Goal: Transaction & Acquisition: Purchase product/service

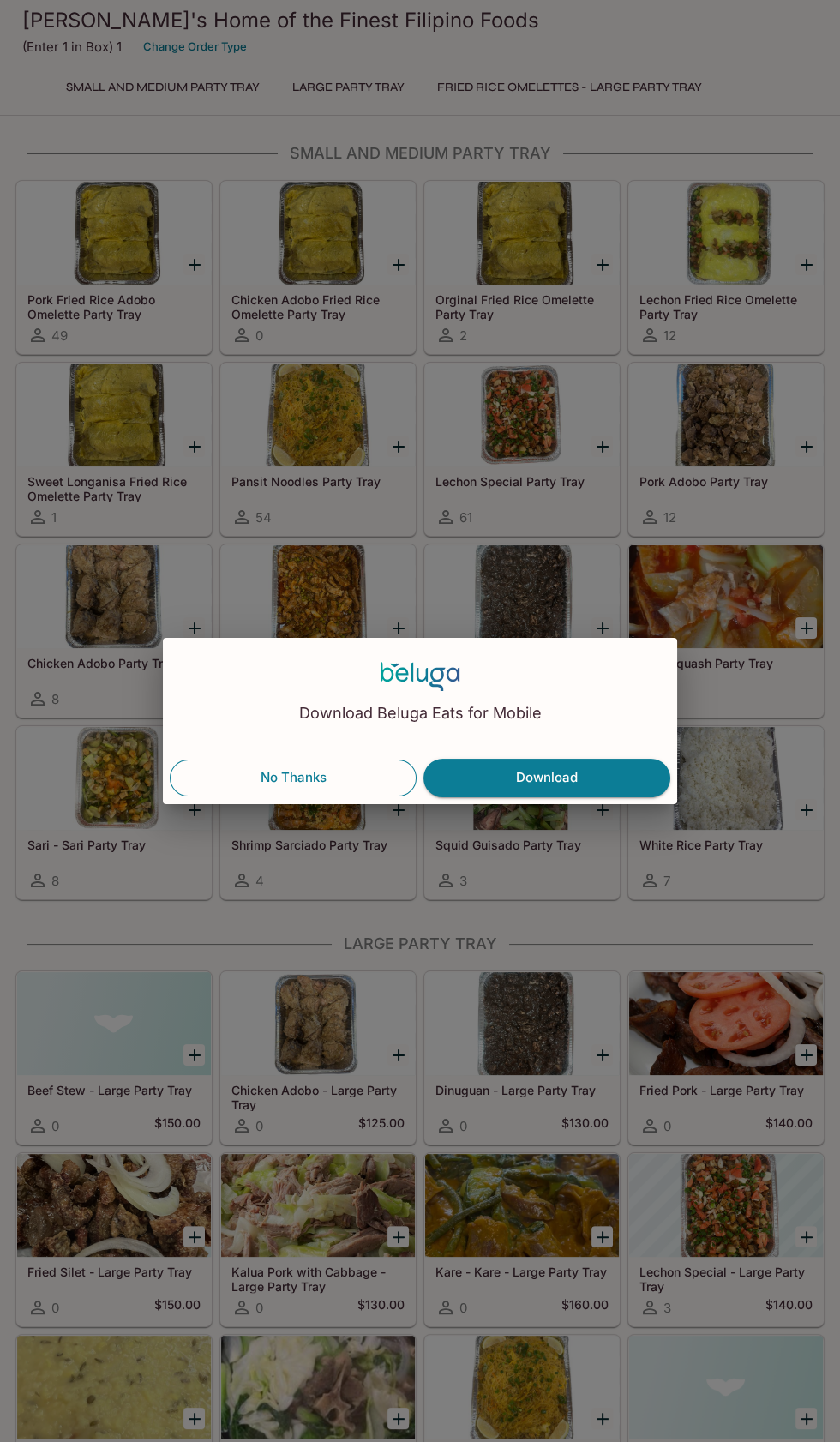
click at [324, 778] on button "No Thanks" at bounding box center [293, 778] width 247 height 36
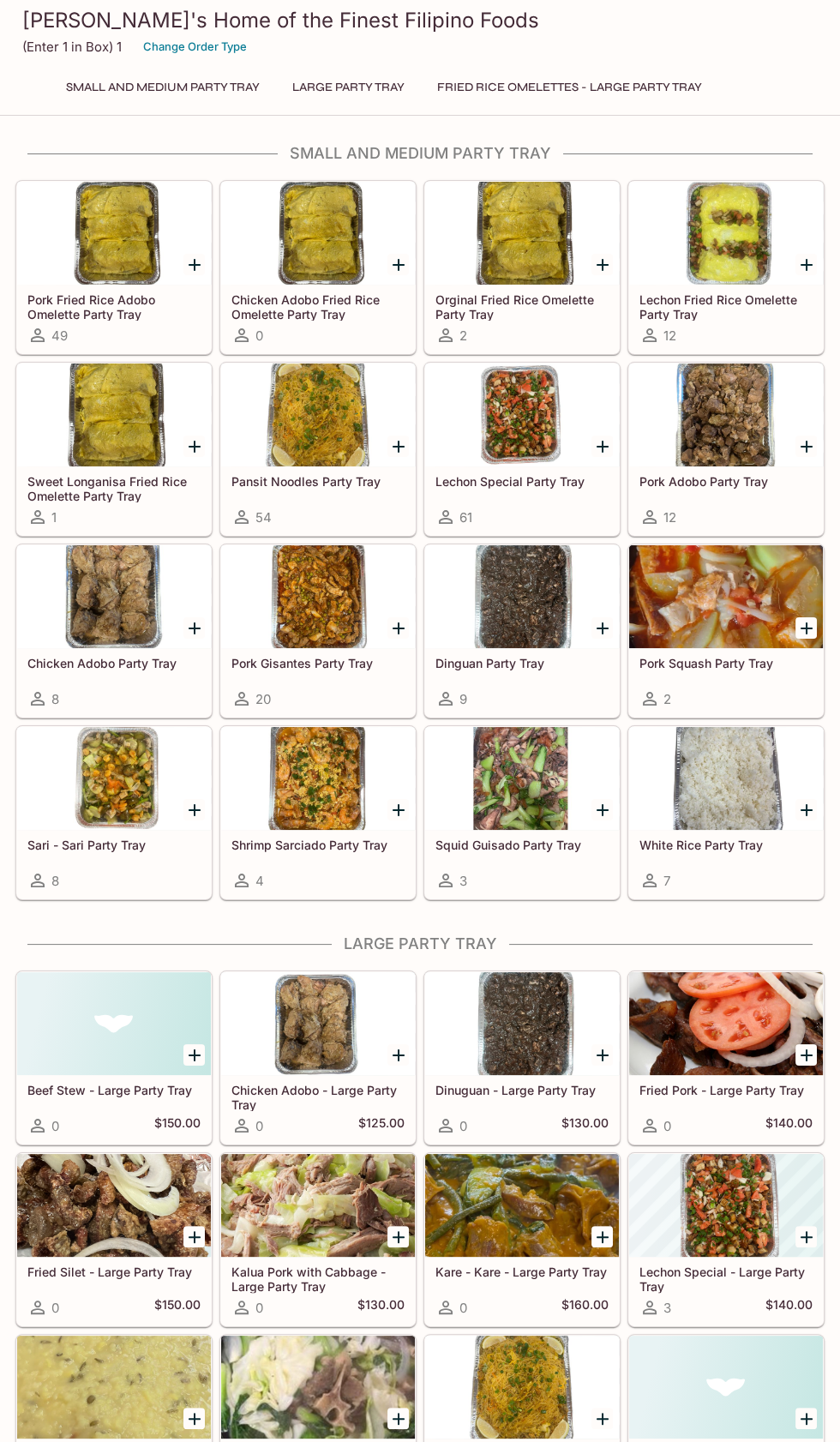
click at [128, 275] on div at bounding box center [114, 233] width 193 height 103
click at [521, 444] on div at bounding box center [521, 414] width 193 height 103
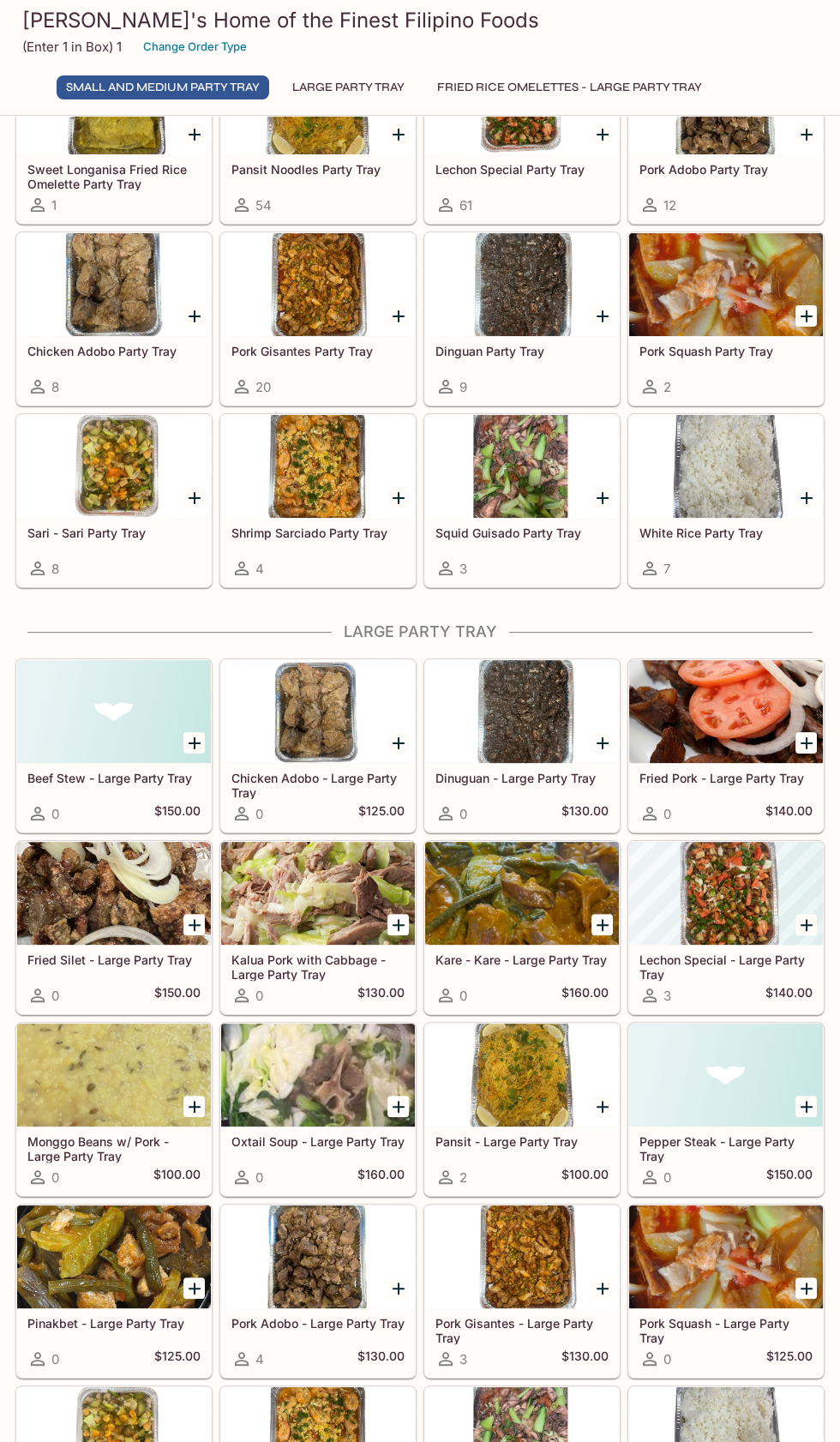
scroll to position [314, 0]
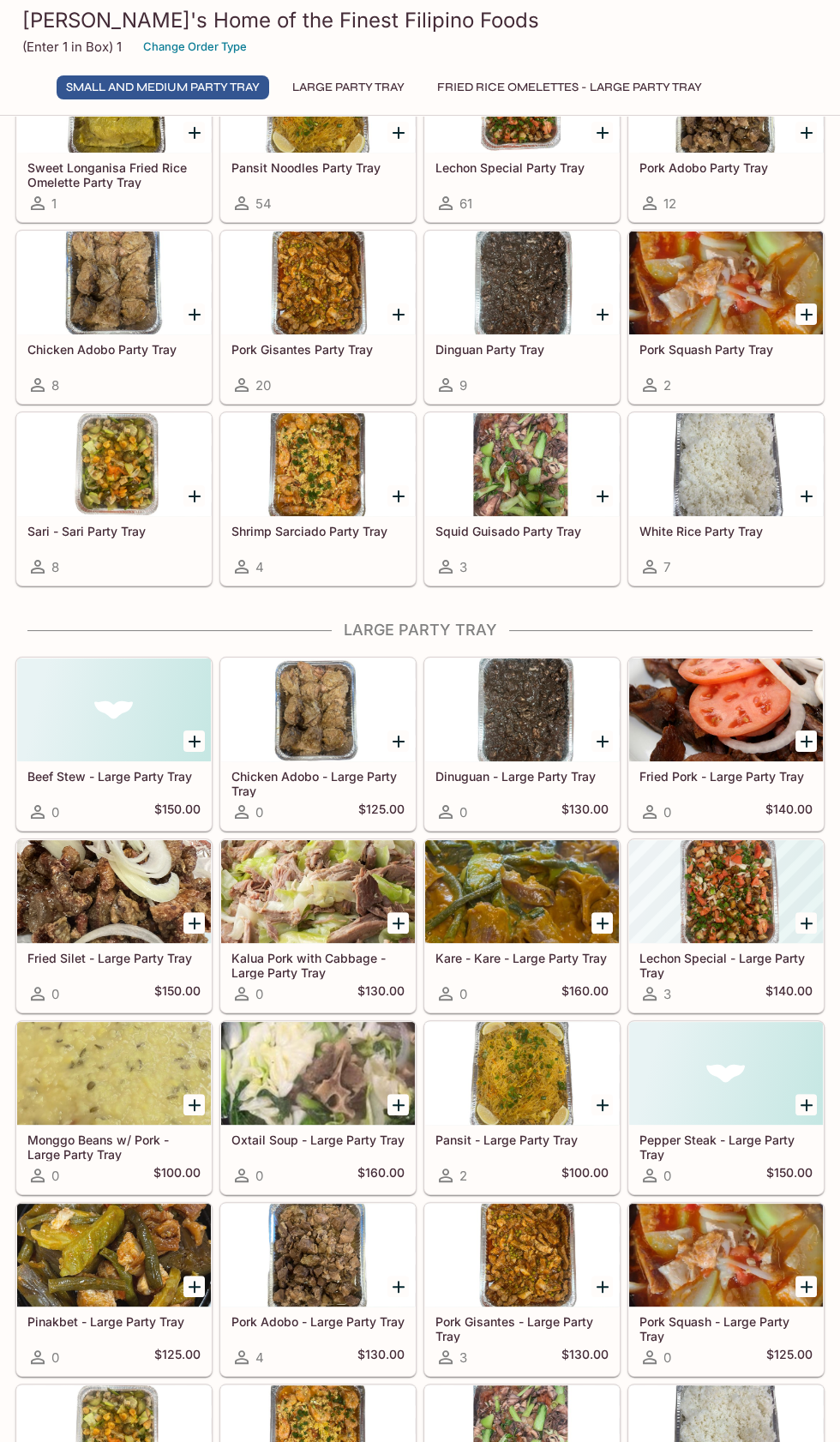
click at [711, 1262] on div at bounding box center [726, 1255] width 193 height 103
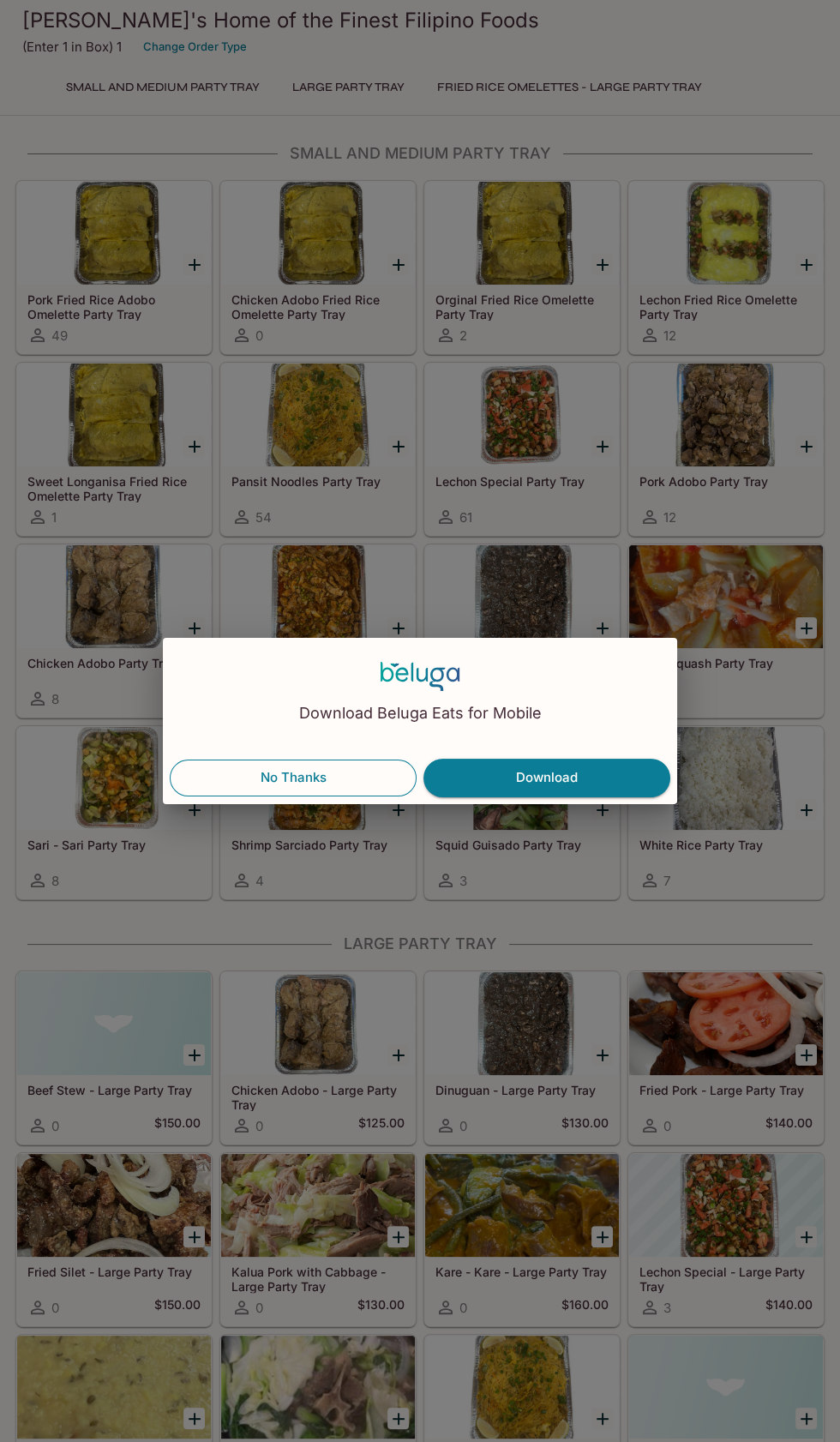
click at [312, 780] on button "No Thanks" at bounding box center [293, 778] width 247 height 36
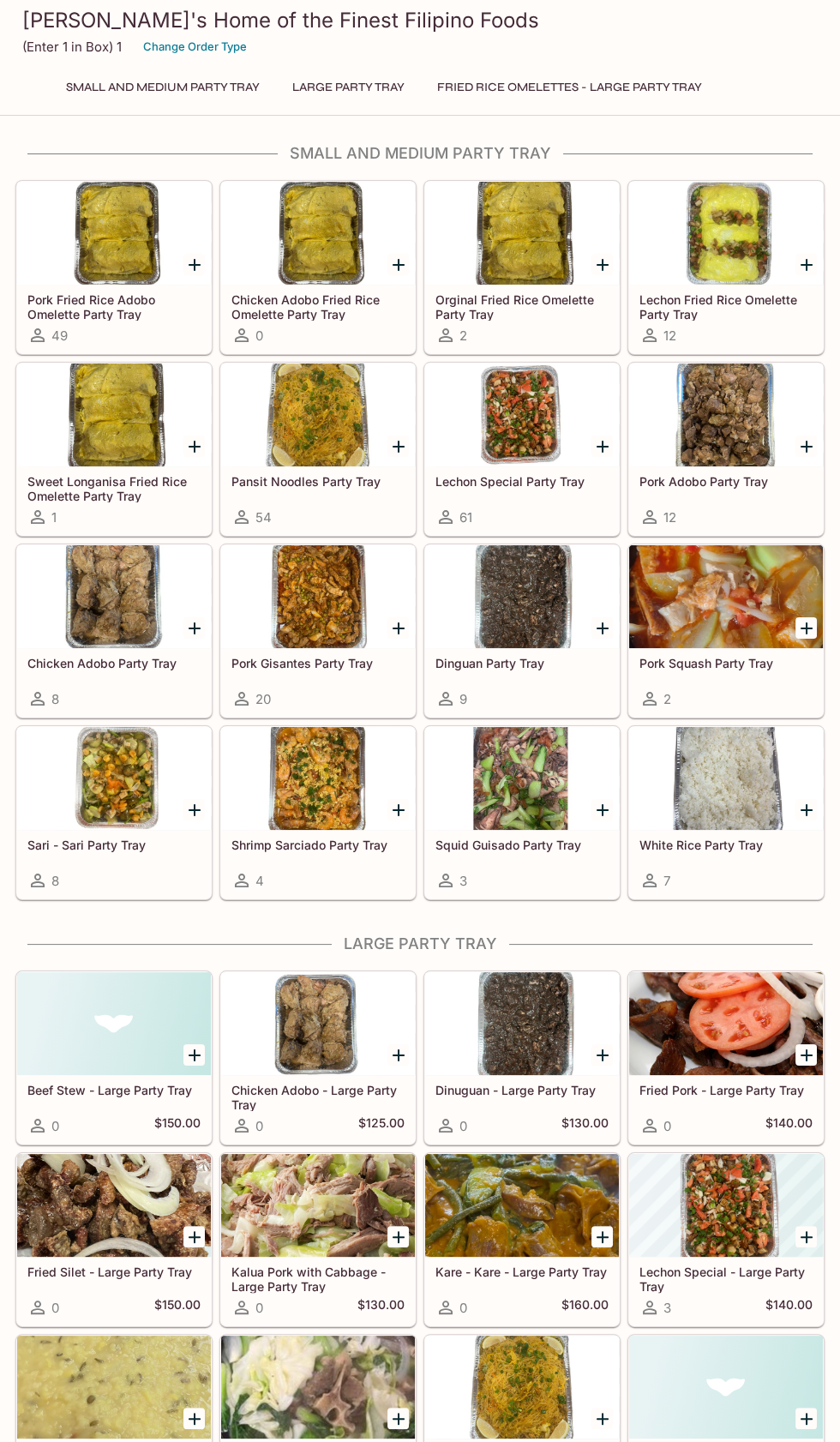
click at [329, 661] on h5 "Pork Gisantes Party Tray" at bounding box center [318, 662] width 173 height 15
click at [105, 830] on div "Sari - Sari Party Tray 8" at bounding box center [114, 864] width 193 height 69
